Goal: Transaction & Acquisition: Download file/media

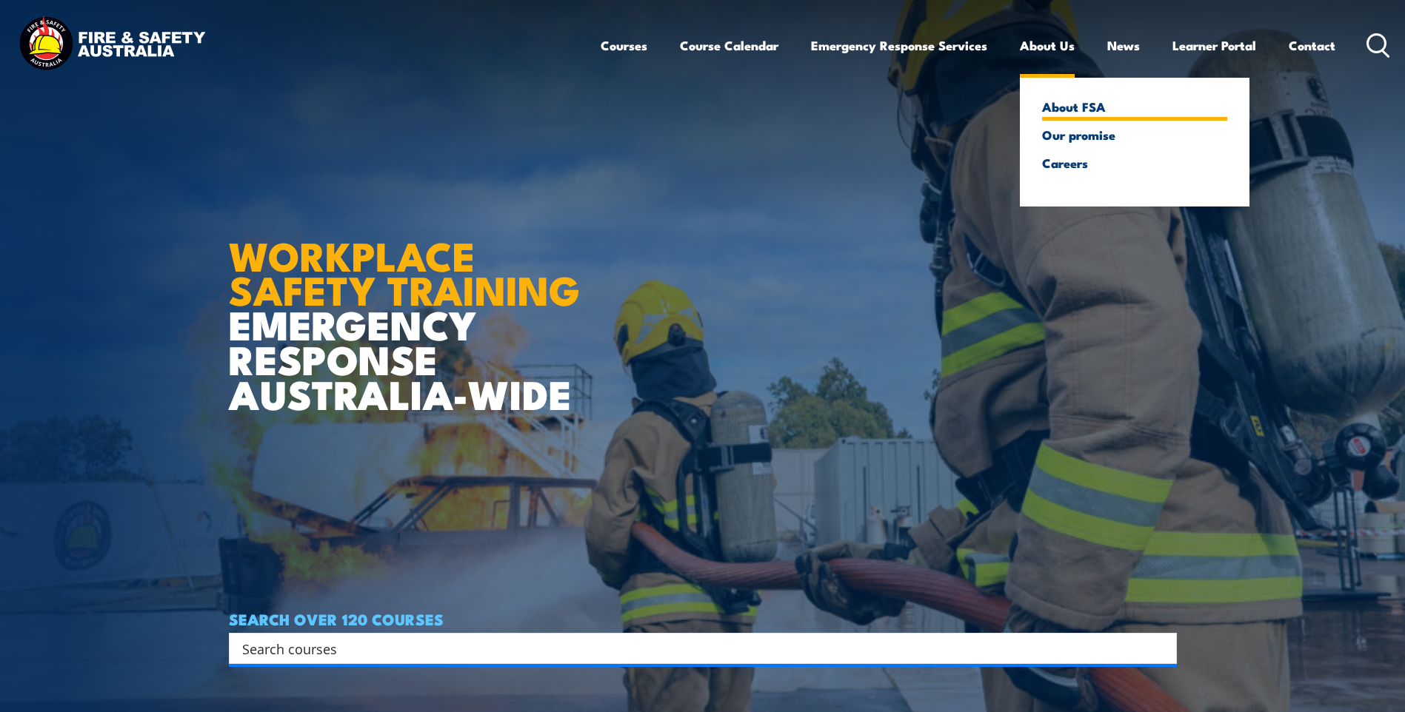
click at [1067, 109] on link "About FSA" at bounding box center [1134, 106] width 185 height 13
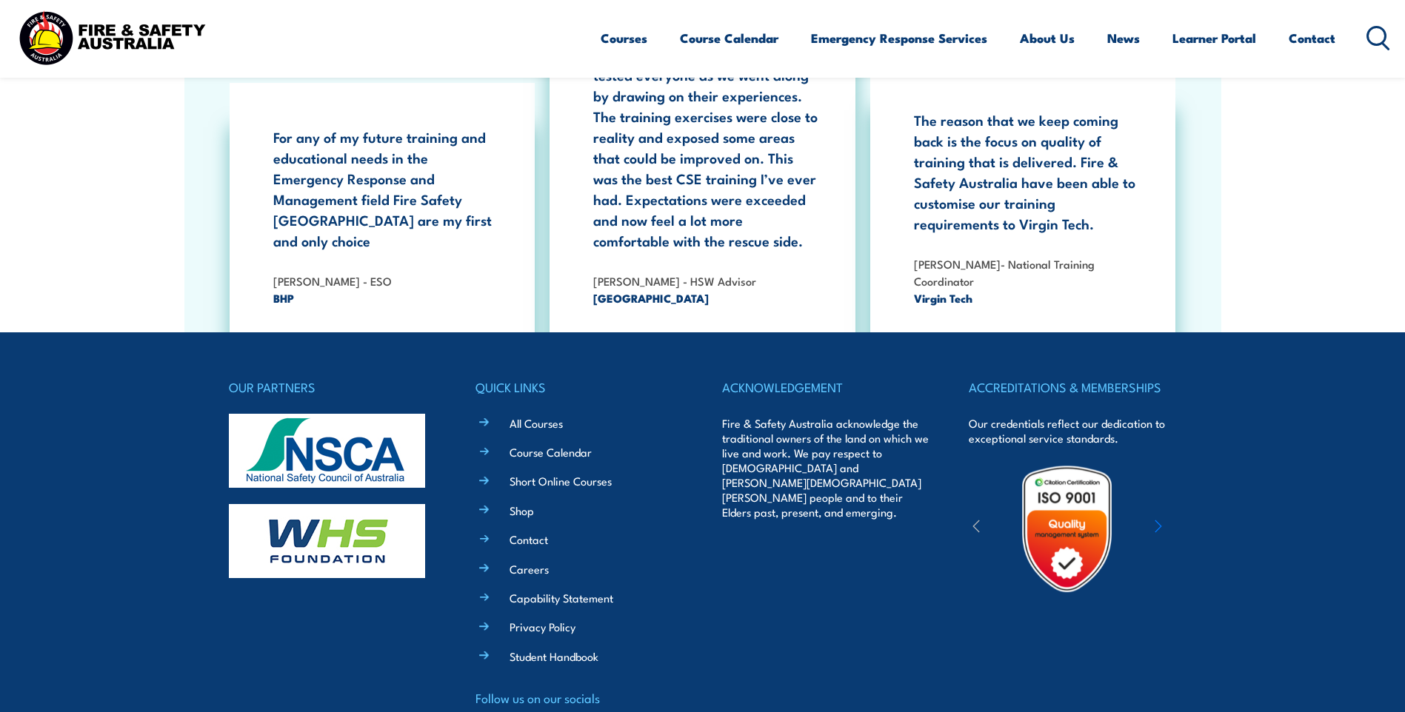
scroll to position [4767, 0]
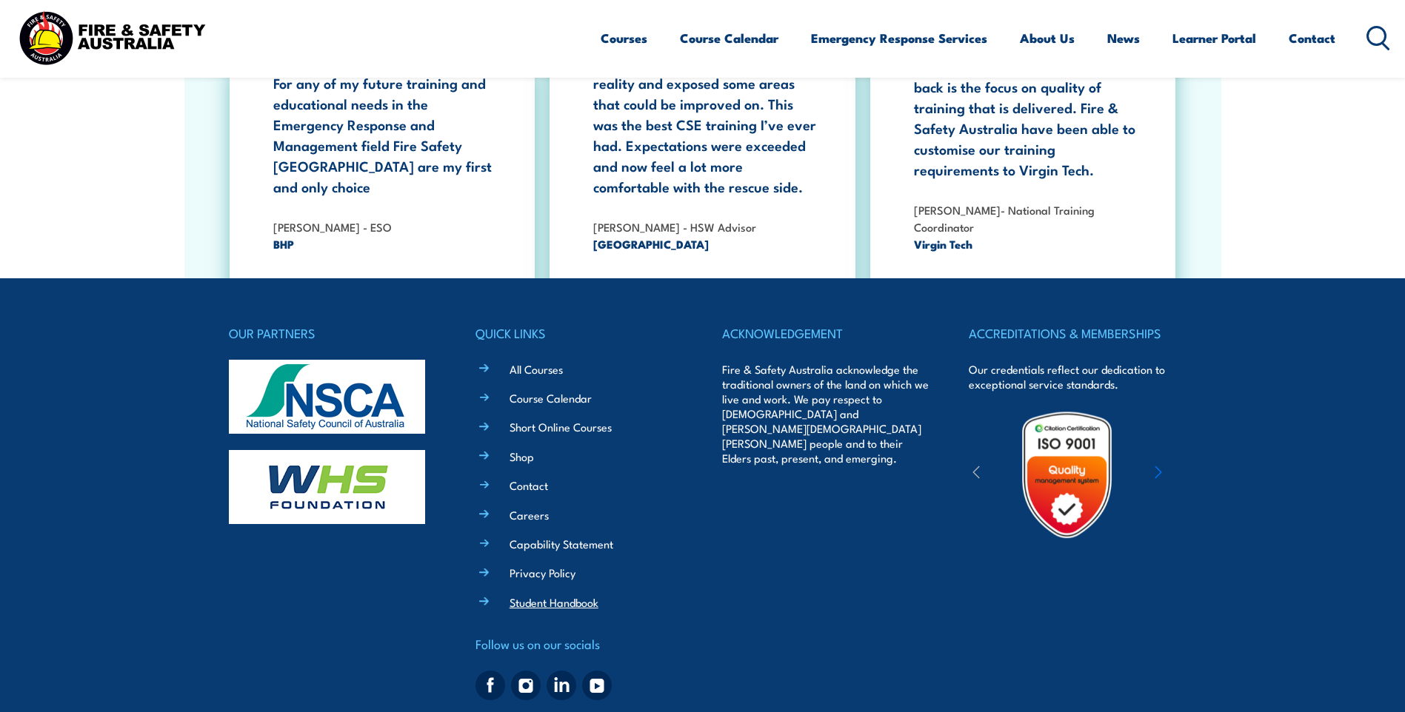
click at [558, 595] on link "Student Handbook" at bounding box center [553, 603] width 89 height 16
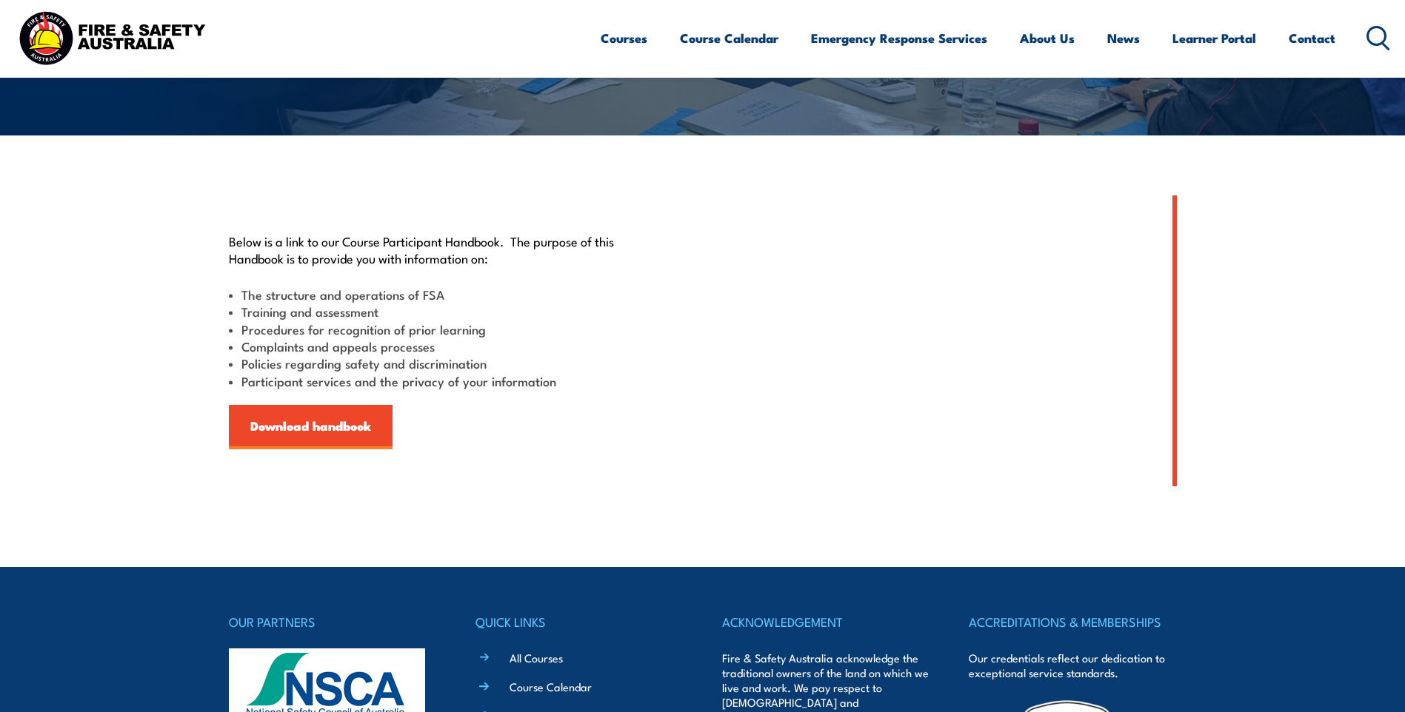
scroll to position [296, 0]
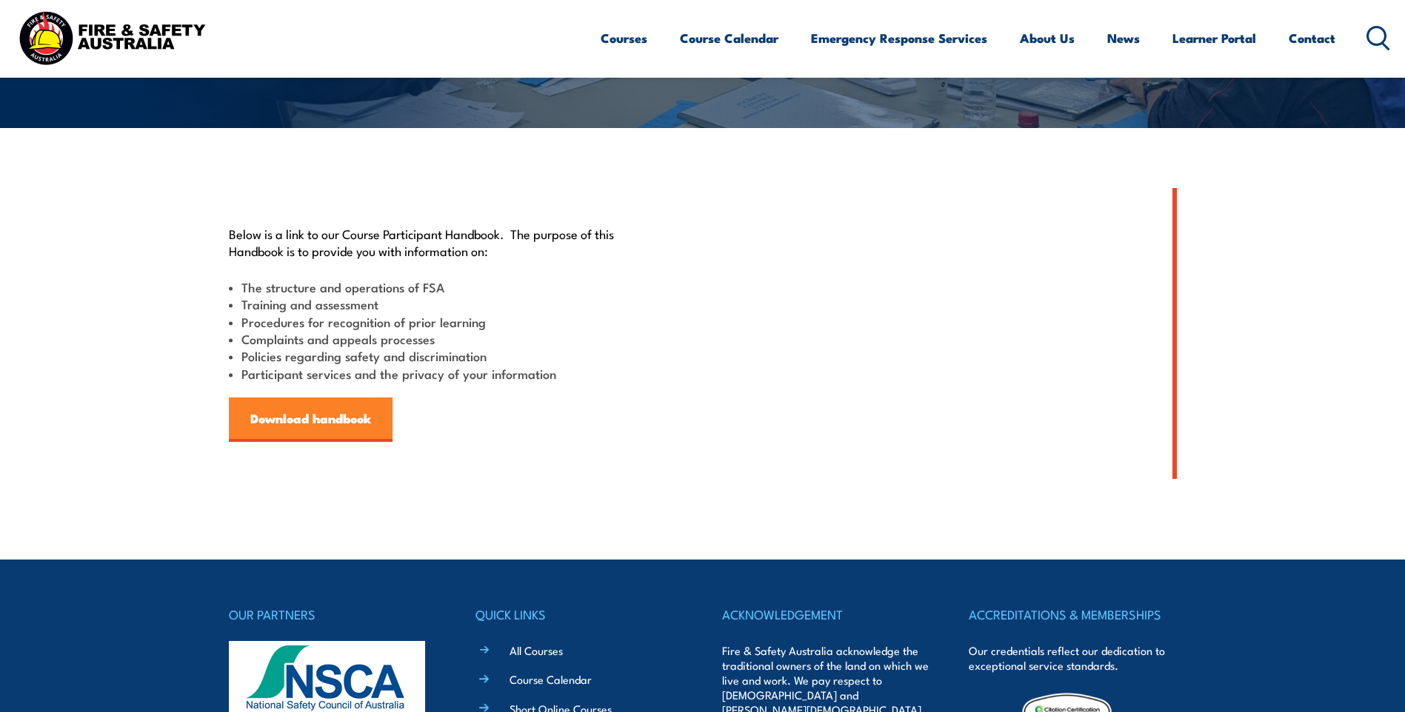
click at [355, 426] on link "Download handbook" at bounding box center [311, 420] width 164 height 44
